Goal: Task Accomplishment & Management: Manage account settings

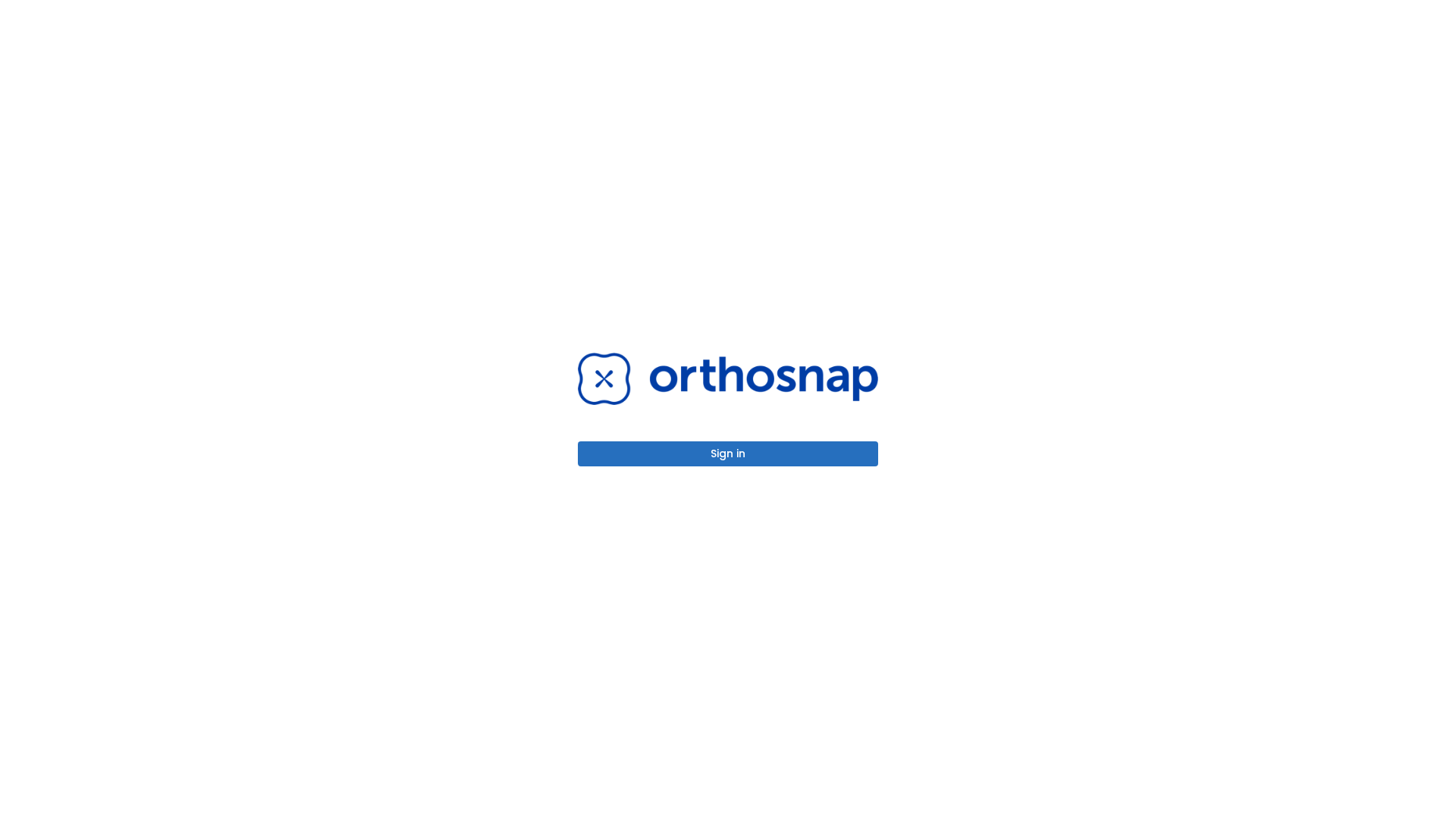
click at [728, 454] on button "Sign in" at bounding box center [727, 454] width 300 height 25
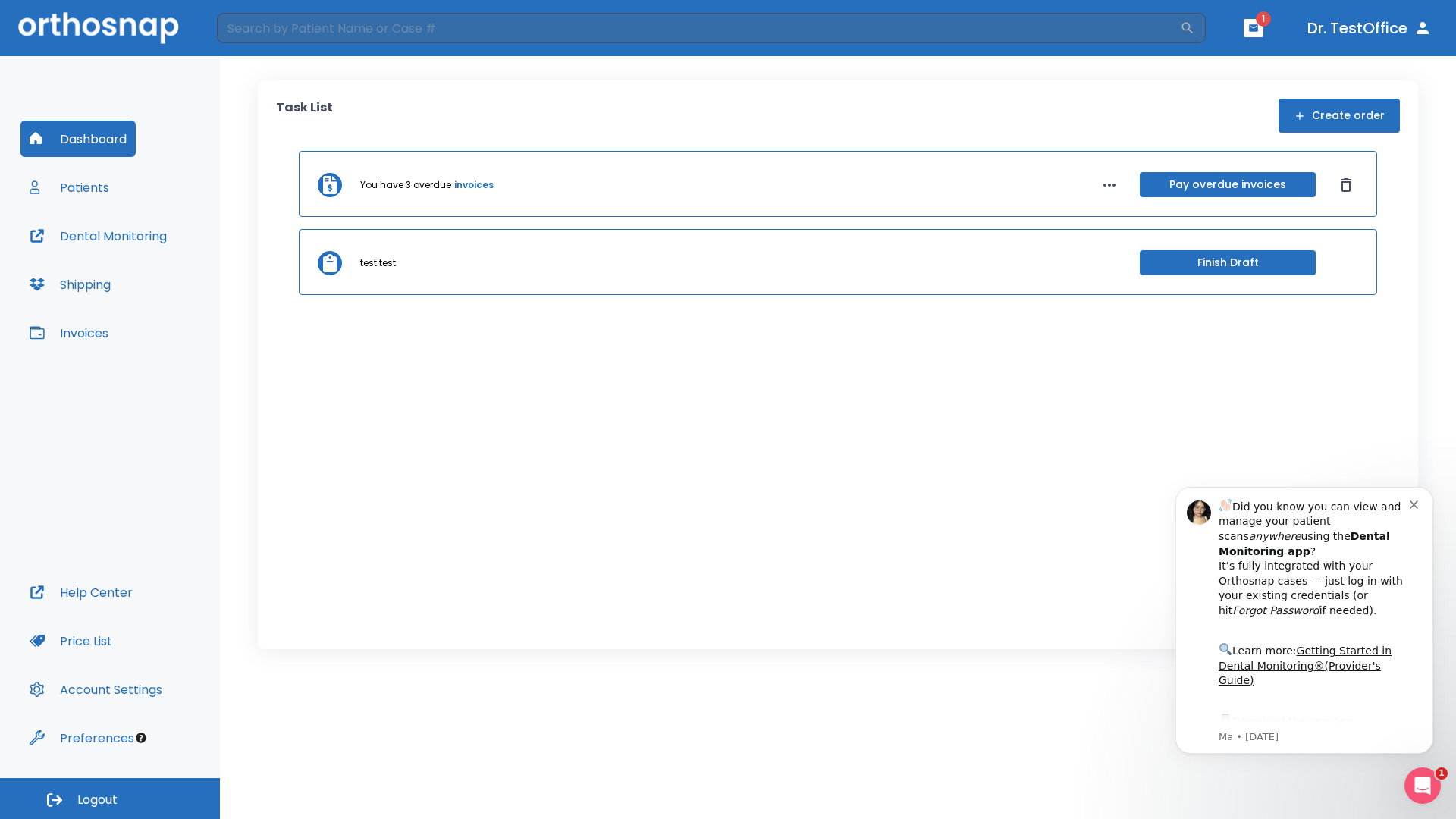
click at [110, 799] on span "Logout" at bounding box center [97, 800] width 41 height 17
